Goal: Find specific page/section: Find specific page/section

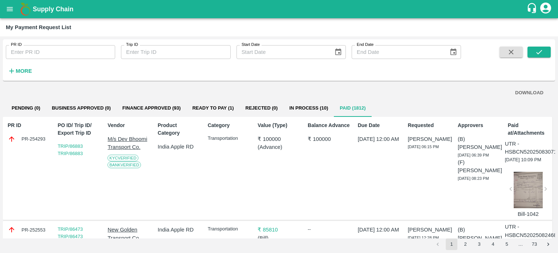
scroll to position [1250, 0]
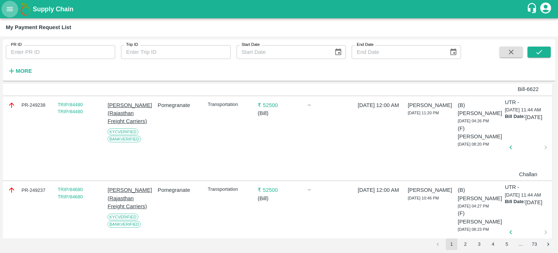
click at [9, 7] on icon "open drawer" at bounding box center [10, 9] width 8 height 8
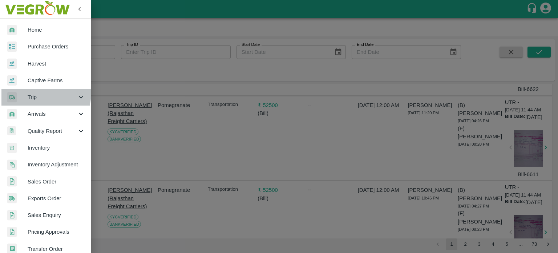
click at [32, 92] on div "Trip" at bounding box center [45, 97] width 91 height 17
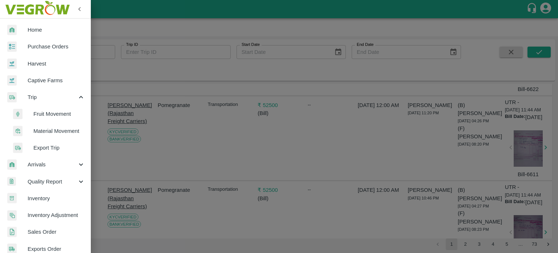
click at [47, 129] on span "Material Movement" at bounding box center [59, 131] width 52 height 8
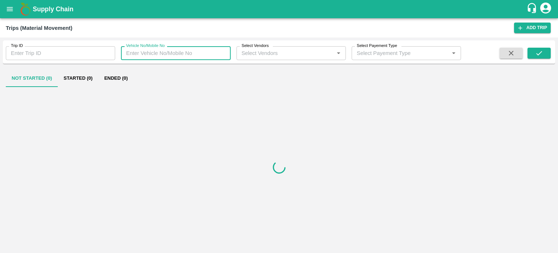
click at [153, 56] on input "Vehicle No/Mobile No" at bounding box center [175, 53] width 109 height 14
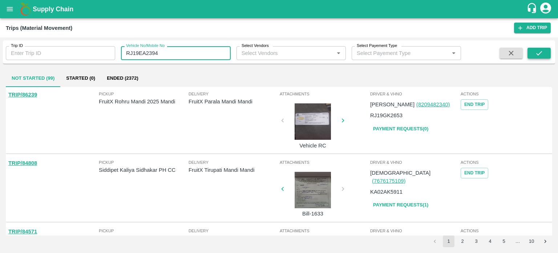
type input "RJ19EA2394"
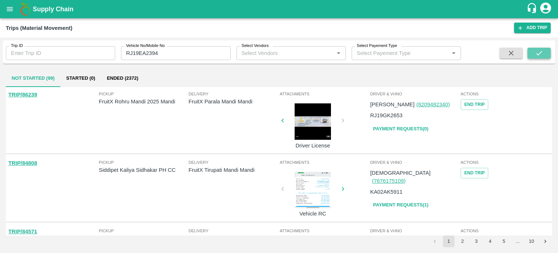
click at [541, 53] on icon "submit" at bounding box center [539, 53] width 8 height 8
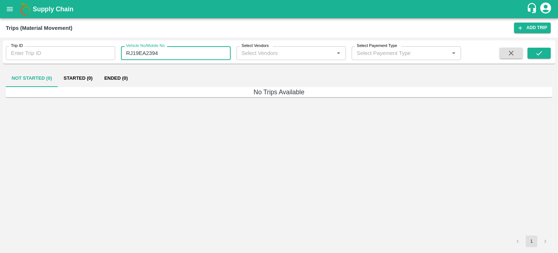
click at [164, 52] on input "RJ19EA2394" at bounding box center [175, 53] width 109 height 14
